Goal: Task Accomplishment & Management: Use online tool/utility

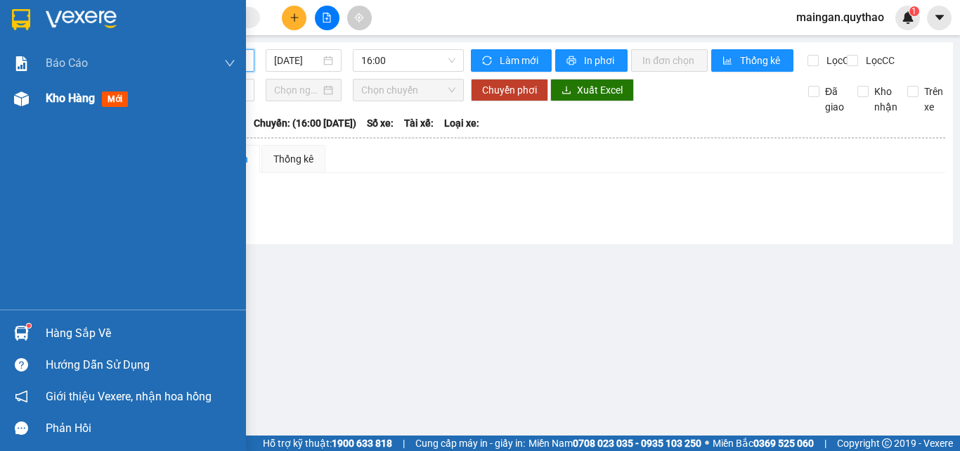
drag, startPoint x: 18, startPoint y: 108, endPoint x: 26, endPoint y: 103, distance: 8.8
click at [20, 107] on div at bounding box center [21, 98] width 25 height 25
click at [26, 103] on img at bounding box center [21, 98] width 15 height 15
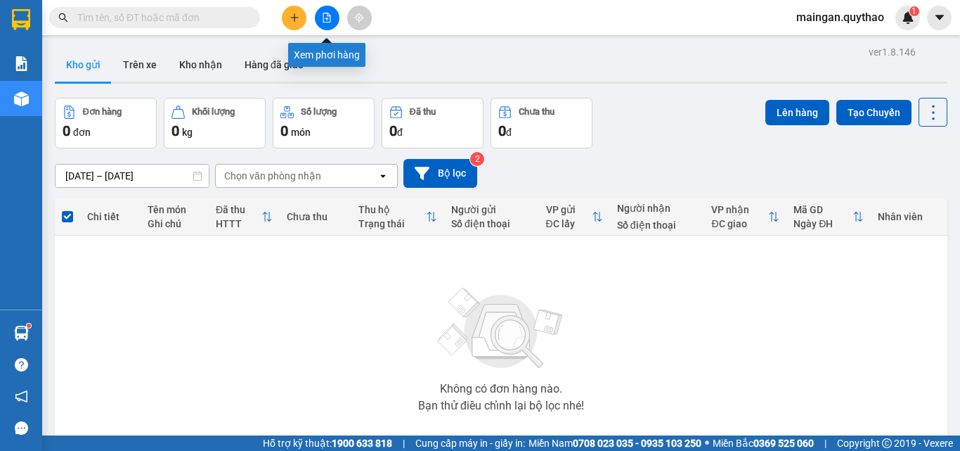
click at [327, 26] on button at bounding box center [327, 18] width 25 height 25
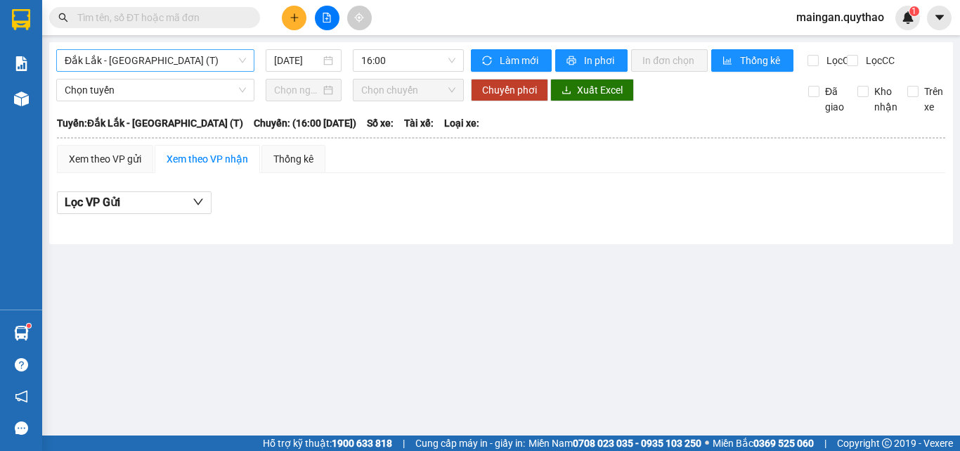
click at [205, 52] on span "Đắk Lắk - [GEOGRAPHIC_DATA] (T)" at bounding box center [155, 60] width 181 height 21
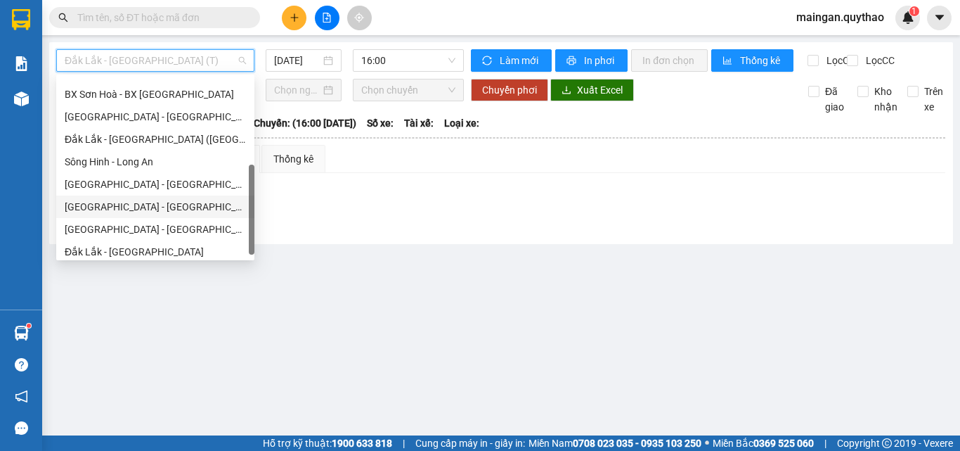
scroll to position [203, 0]
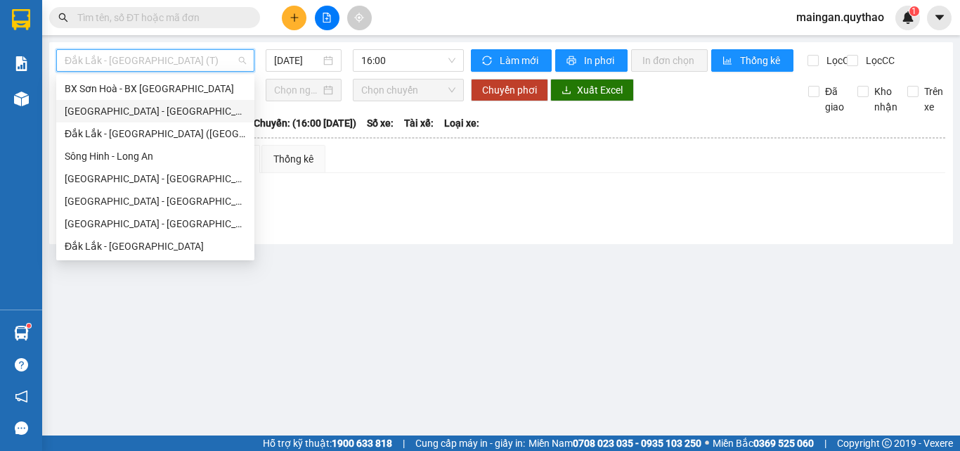
click at [176, 112] on div "[GEOGRAPHIC_DATA] - [GEOGRAPHIC_DATA] ([GEOGRAPHIC_DATA] mới)" at bounding box center [155, 110] width 181 height 15
type input "[DATE]"
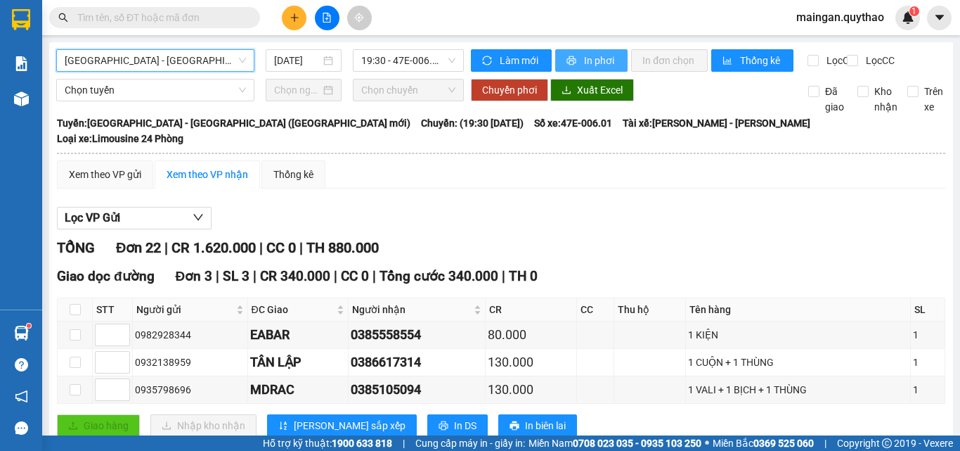
click at [585, 52] on button "In phơi" at bounding box center [591, 60] width 72 height 23
